Goal: Task Accomplishment & Management: Complete application form

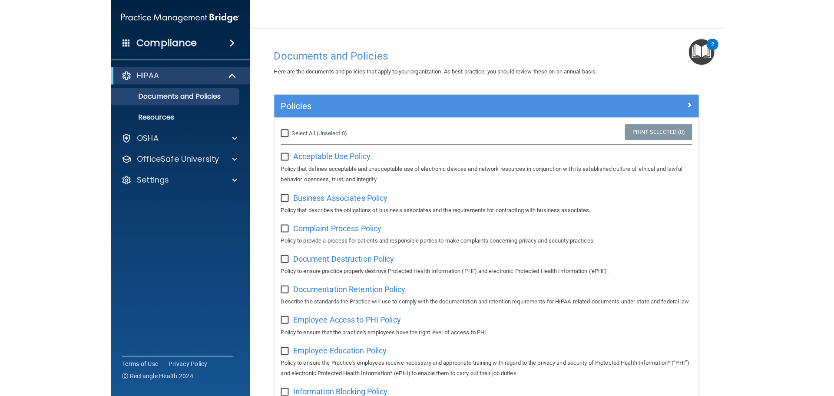
scroll to position [528, 0]
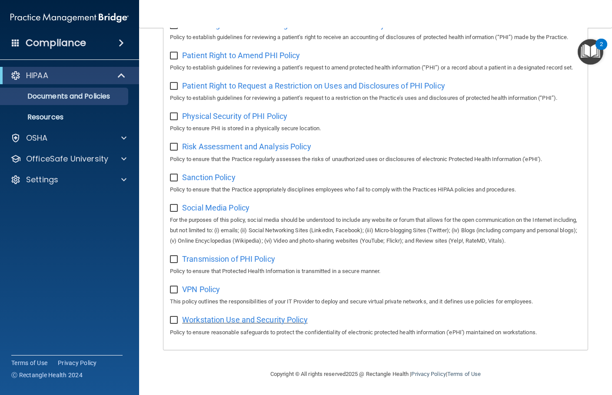
click at [207, 321] on span "Workstation Use and Security Policy" at bounding box center [245, 320] width 126 height 9
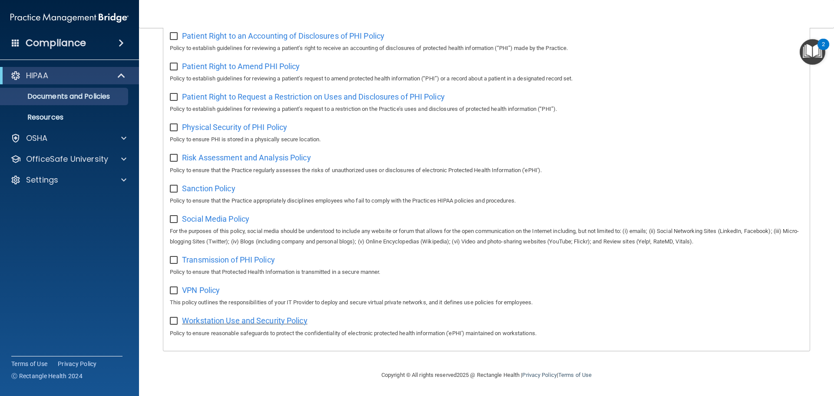
scroll to position [476, 0]
click at [174, 322] on input "checkbox" at bounding box center [175, 321] width 10 height 7
checkbox input "true"
click at [193, 290] on span "VPN Policy" at bounding box center [201, 290] width 38 height 9
click at [172, 291] on input "checkbox" at bounding box center [175, 290] width 10 height 7
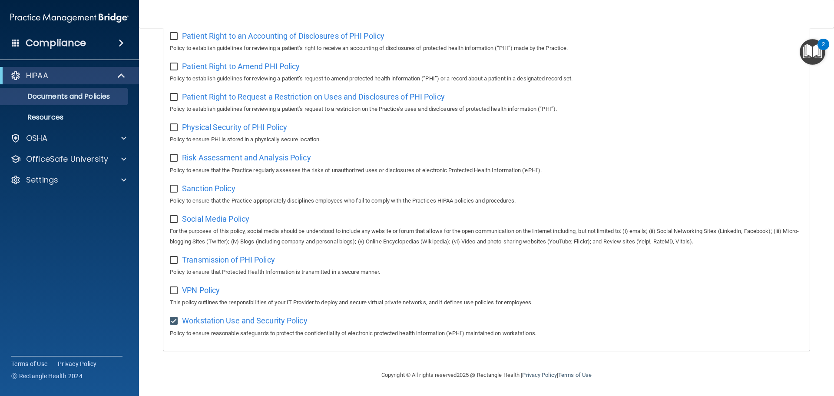
checkbox input "true"
click at [193, 261] on span "Transmission of PHI Policy" at bounding box center [228, 259] width 93 height 9
click at [176, 262] on input "checkbox" at bounding box center [175, 260] width 10 height 7
checkbox input "true"
click at [236, 216] on span "Social Media Policy" at bounding box center [215, 218] width 67 height 9
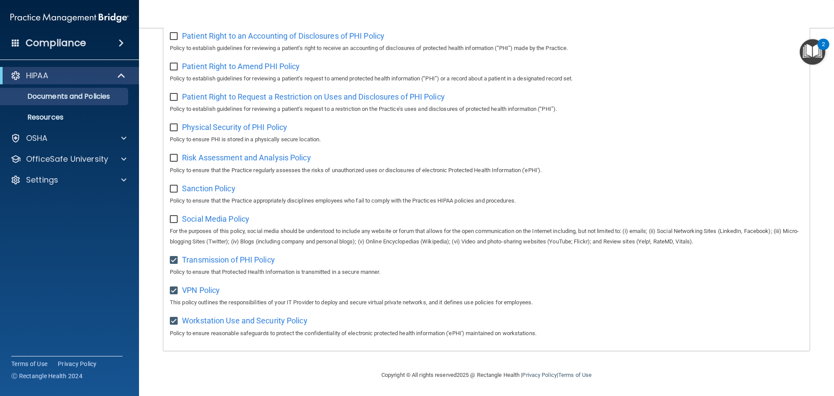
click at [175, 216] on input "checkbox" at bounding box center [175, 219] width 10 height 7
checkbox input "true"
click at [206, 186] on span "Sanction Policy" at bounding box center [208, 188] width 53 height 9
click at [173, 188] on input "checkbox" at bounding box center [175, 189] width 10 height 7
checkbox input "true"
